Goal: Information Seeking & Learning: Learn about a topic

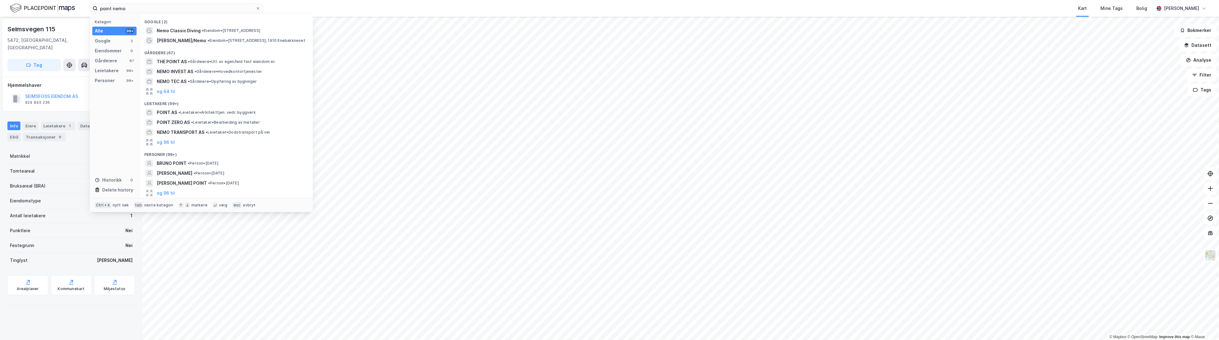
drag, startPoint x: 141, startPoint y: 9, endPoint x: 49, endPoint y: 9, distance: 91.7
click at [49, 9] on div "point nemo Kategori Alle 99+ Google 2 Eiendommer 0 Gårdeiere 67 Leietakere 99+ …" at bounding box center [609, 8] width 1219 height 17
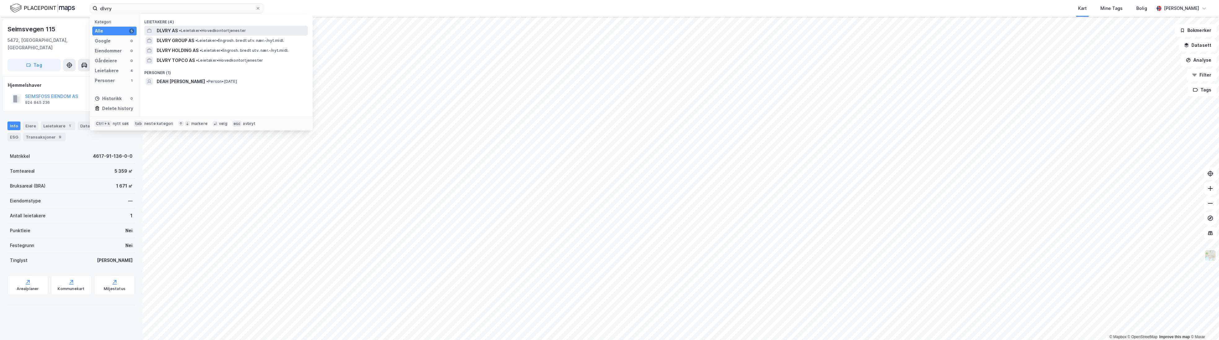
click at [194, 32] on span "• Leietaker • Hovedkontortjenester" at bounding box center [212, 30] width 67 height 5
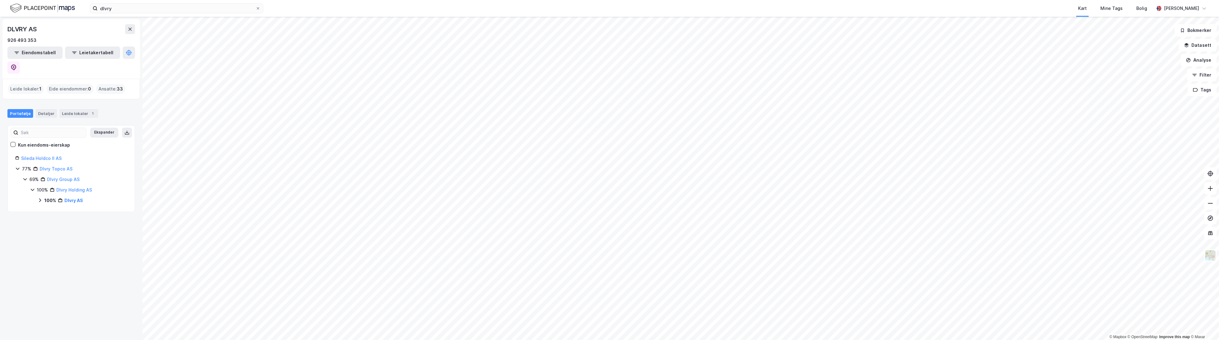
click at [32, 84] on div "Leide lokaler : 1" at bounding box center [26, 89] width 36 height 10
click at [64, 177] on link "Dlvry Group AS" at bounding box center [63, 179] width 33 height 5
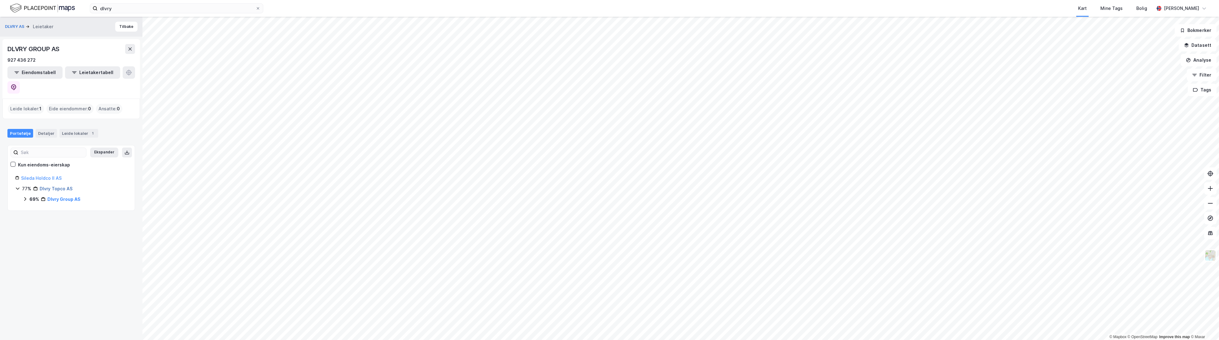
click at [61, 186] on link "Dlvry Topco AS" at bounding box center [56, 188] width 33 height 5
click at [30, 52] on div "DLVRY TOPCO AS" at bounding box center [34, 49] width 54 height 10
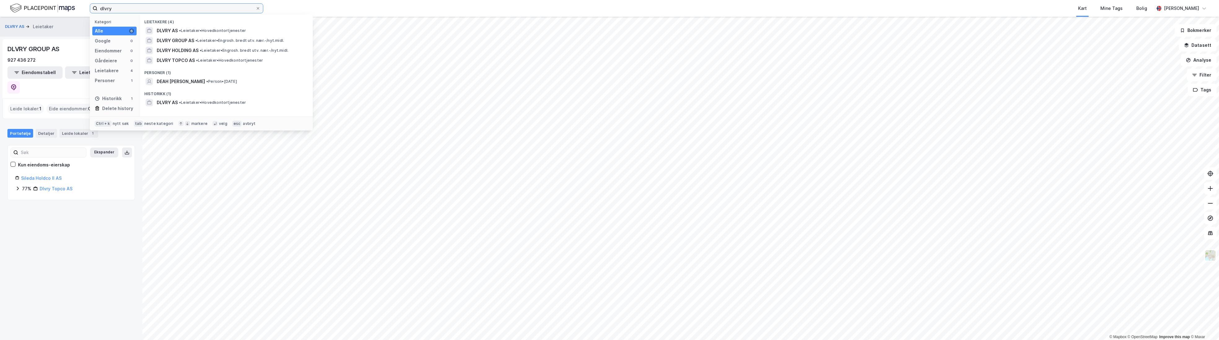
click at [121, 5] on input "dlvry" at bounding box center [177, 8] width 158 height 9
click at [73, 7] on div "dlvry Kategori Alle 6 Google 0 Eiendommer 0 Gårdeiere 0 Leietakere 4 Personer 1…" at bounding box center [609, 8] width 1219 height 17
paste input "Lindesnes Bygg AS"
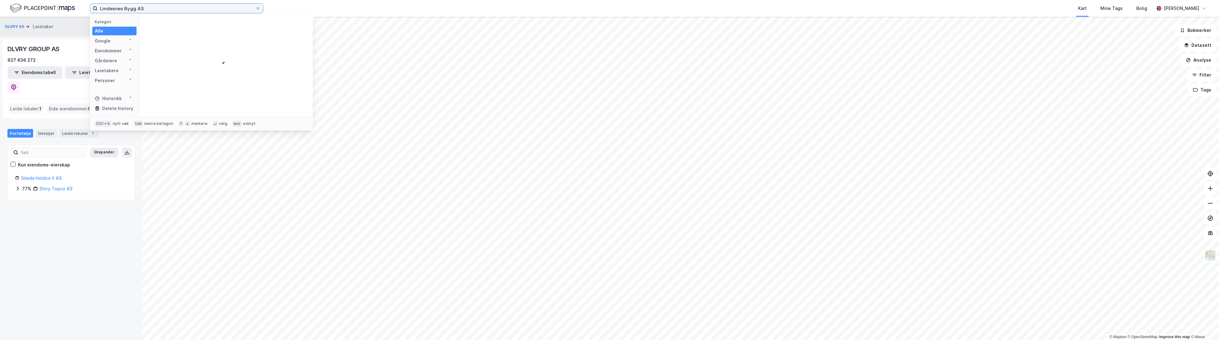
type input "Lindesnes Bygg AS"
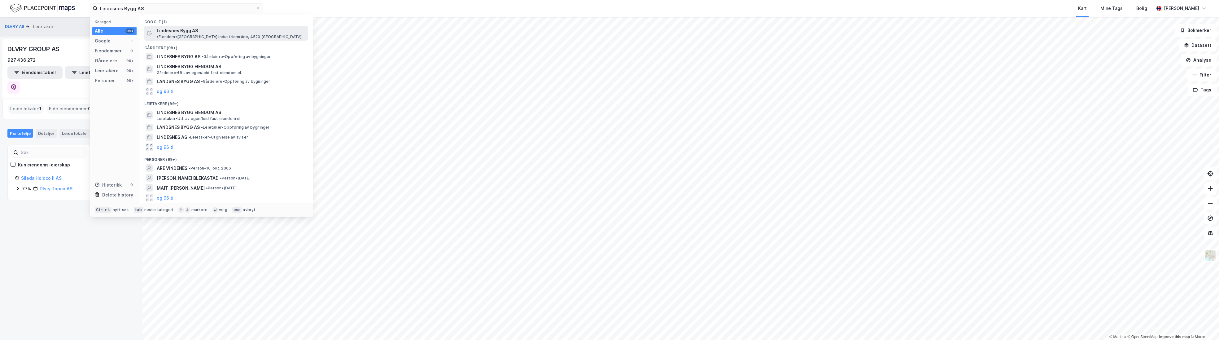
click at [174, 29] on span "Lindesnes Bygg AS" at bounding box center [177, 30] width 41 height 7
